Goal: Check status: Check status

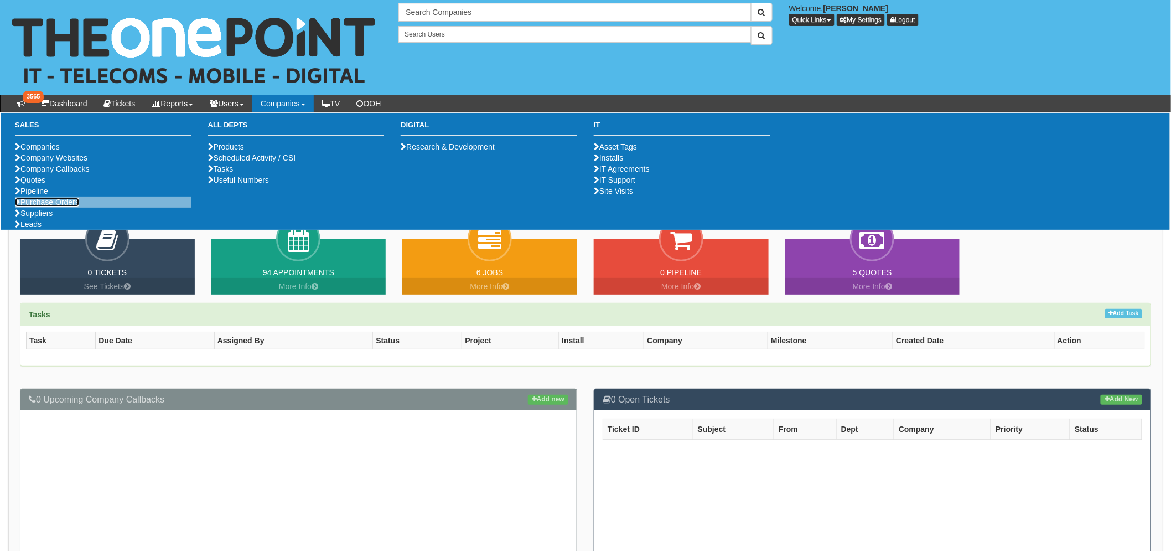
click at [53, 206] on link "Purchase Orders" at bounding box center [47, 202] width 64 height 9
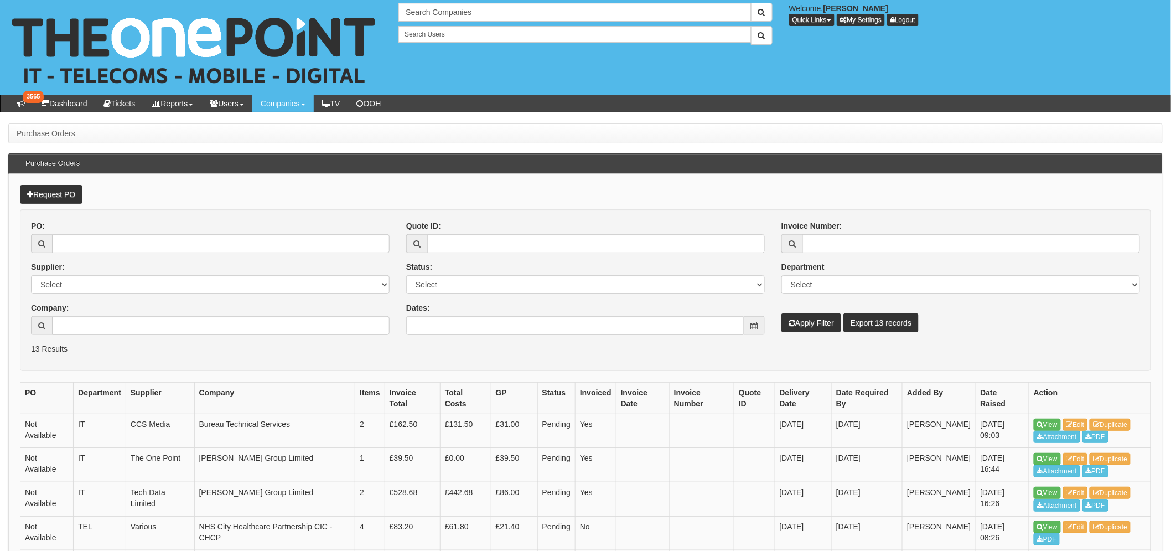
click at [99, 234] on div "PO:" at bounding box center [210, 236] width 359 height 33
click at [85, 239] on input "PO:" at bounding box center [221, 243] width 338 height 19
paste input "19378"
type input "19378"
click at [784, 327] on button "Apply Filter" at bounding box center [811, 322] width 60 height 19
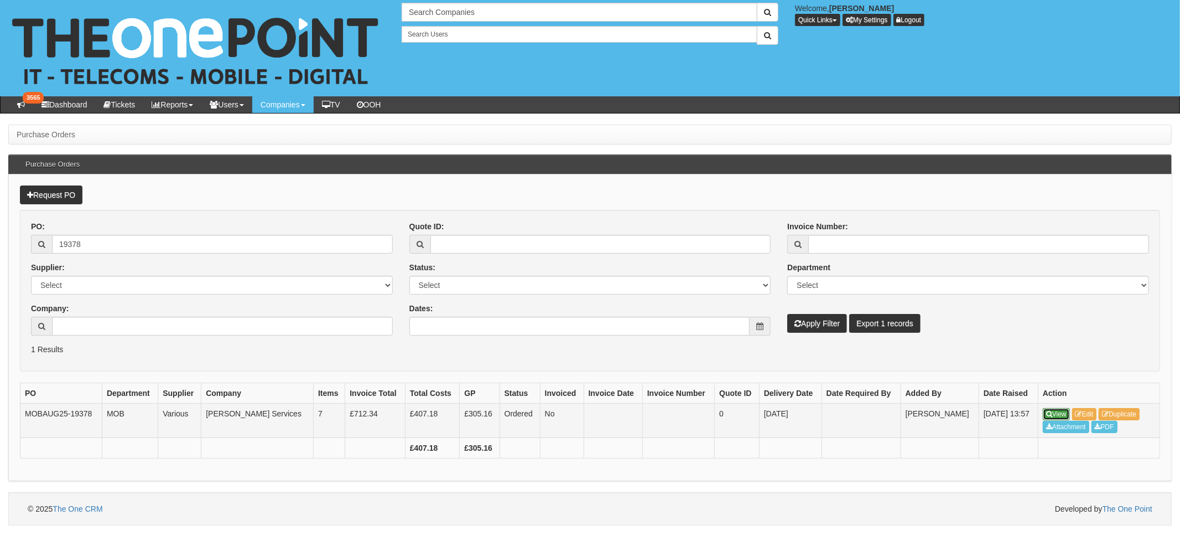
click at [1054, 411] on link "View" at bounding box center [1056, 414] width 27 height 12
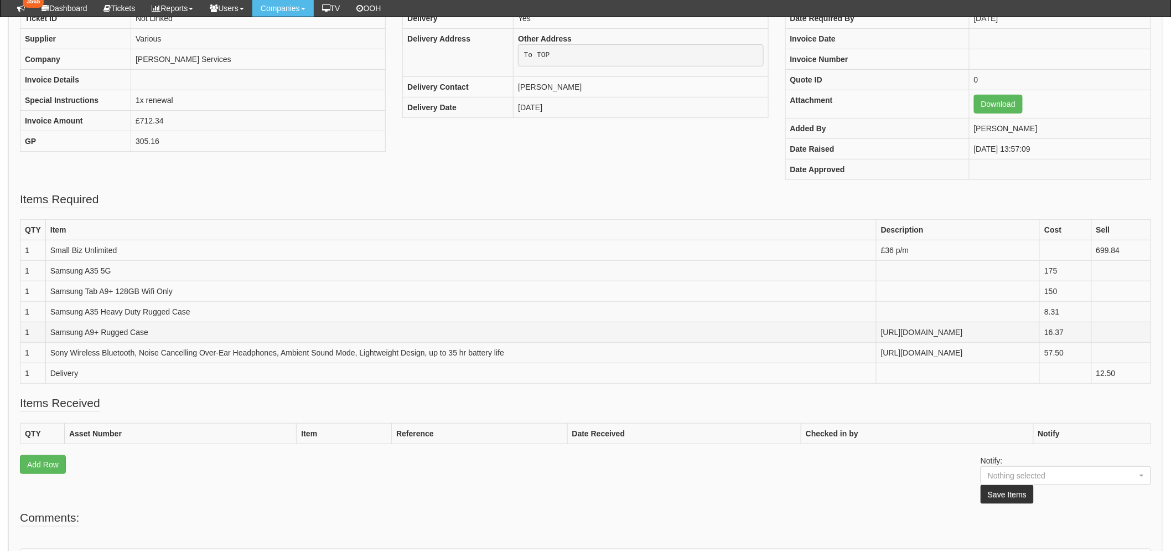
scroll to position [184, 0]
